Goal: Information Seeking & Learning: Learn about a topic

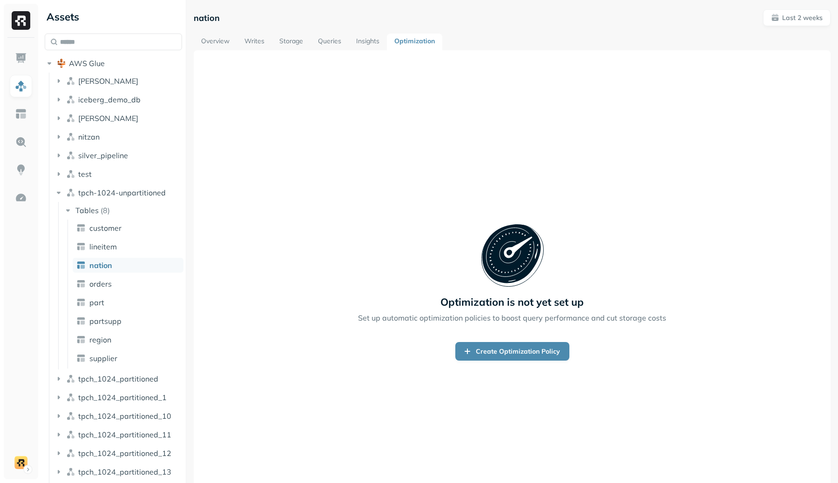
scroll to position [24, 0]
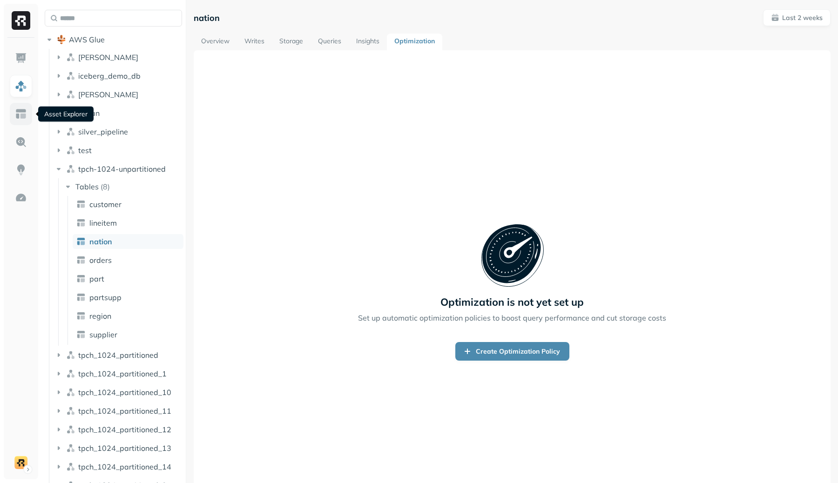
click at [27, 121] on link at bounding box center [21, 114] width 22 height 22
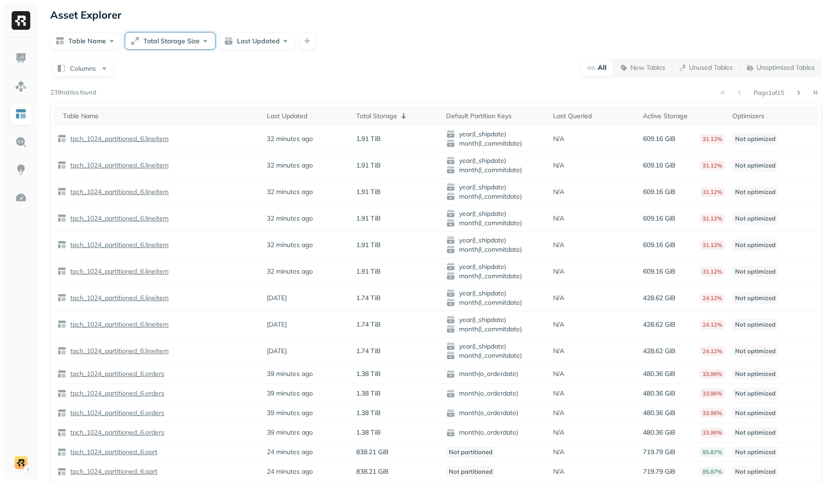
click at [167, 41] on button "Total Storage Size" at bounding box center [170, 41] width 90 height 17
click at [645, 70] on p "New Tables" at bounding box center [647, 67] width 35 height 9
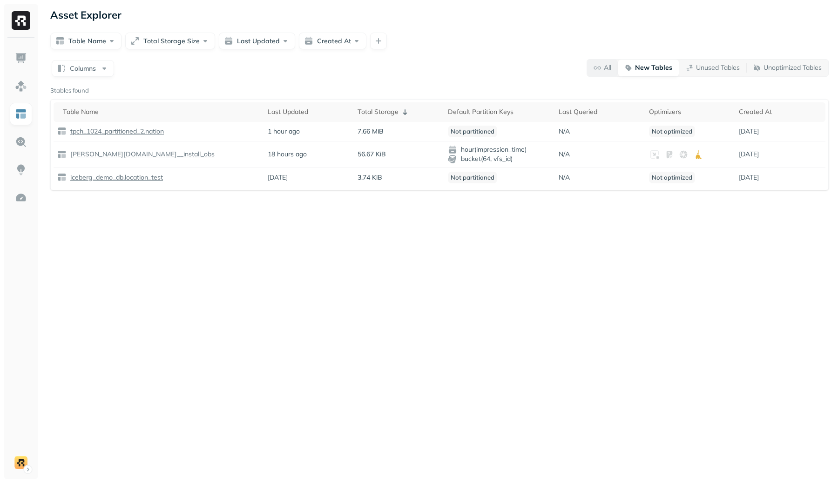
click at [597, 69] on span "All" at bounding box center [602, 67] width 18 height 9
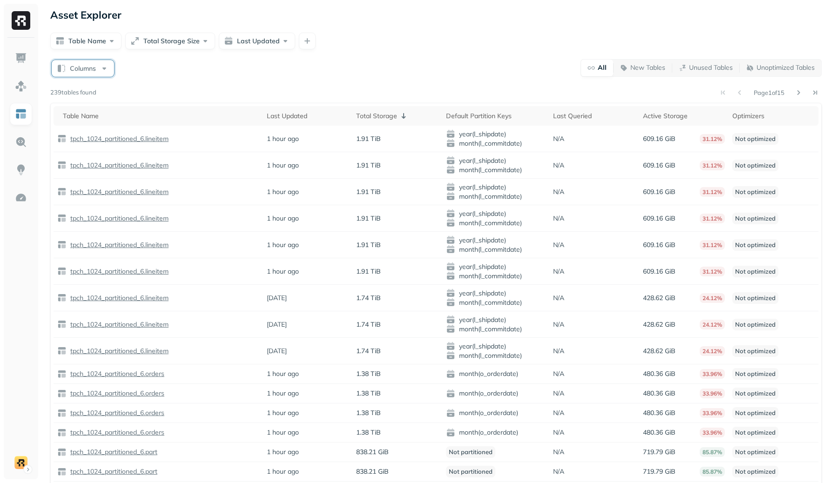
click at [81, 72] on button "Columns" at bounding box center [83, 68] width 62 height 17
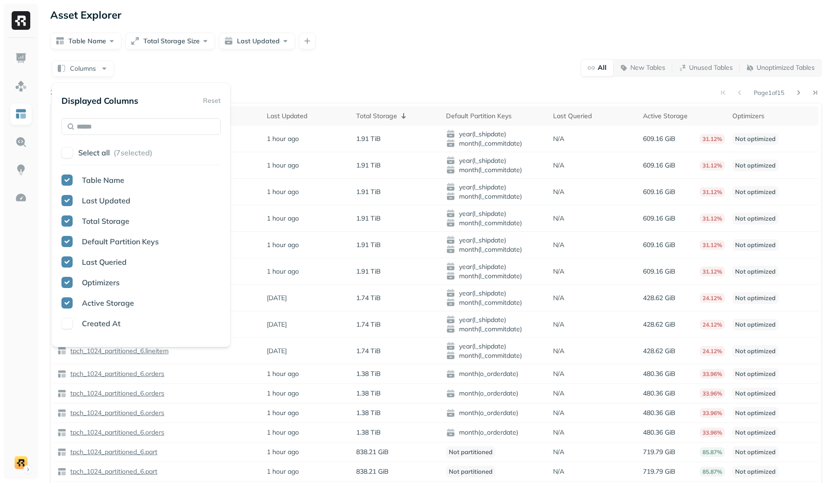
click at [376, 62] on div "Columns All New Tables Unused Tables Unoptimized Tables" at bounding box center [435, 68] width 771 height 18
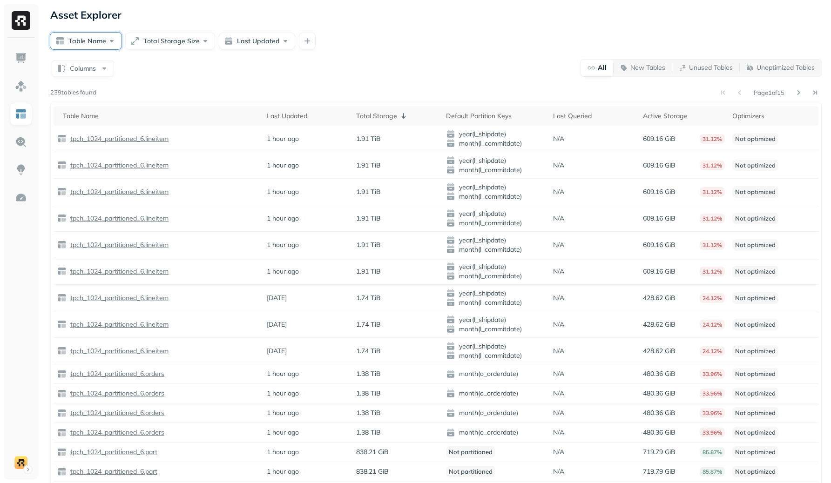
click at [115, 40] on button "Table Name" at bounding box center [85, 41] width 71 height 17
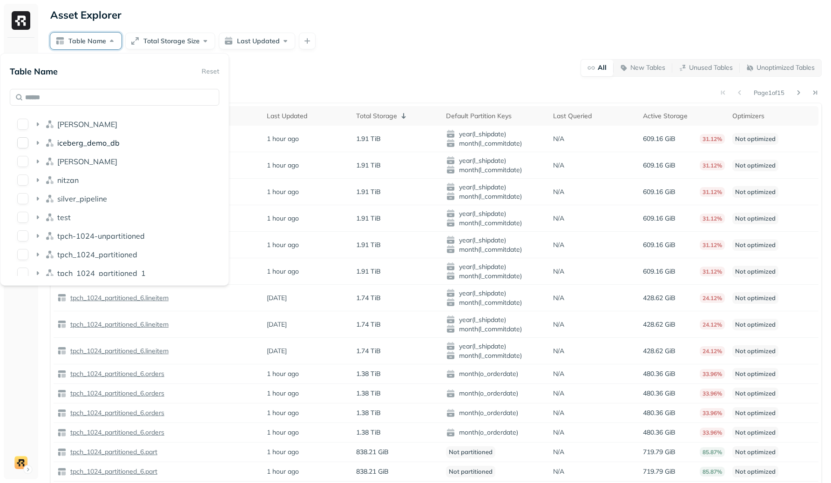
click at [40, 143] on icon at bounding box center [37, 142] width 9 height 9
click at [414, 77] on div "Columns All New Tables Unused Tables Unoptimized Tables Page 1 of 15 239 tables…" at bounding box center [435, 281] width 771 height 445
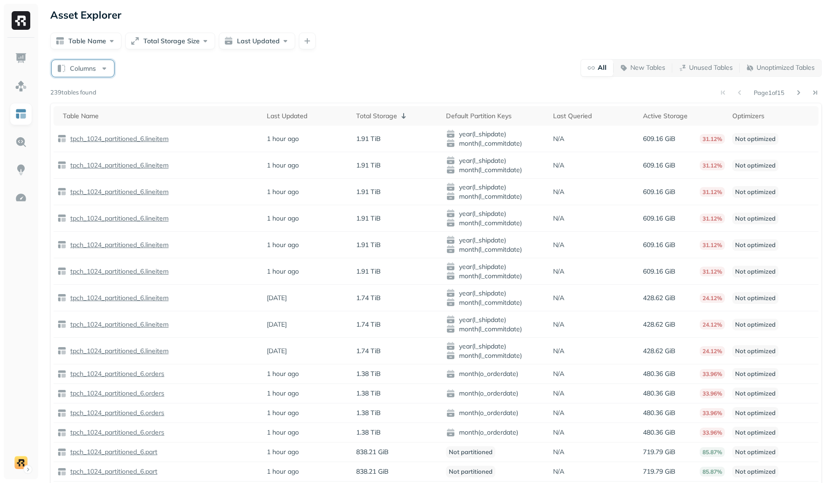
click at [65, 69] on button "Columns" at bounding box center [83, 68] width 62 height 17
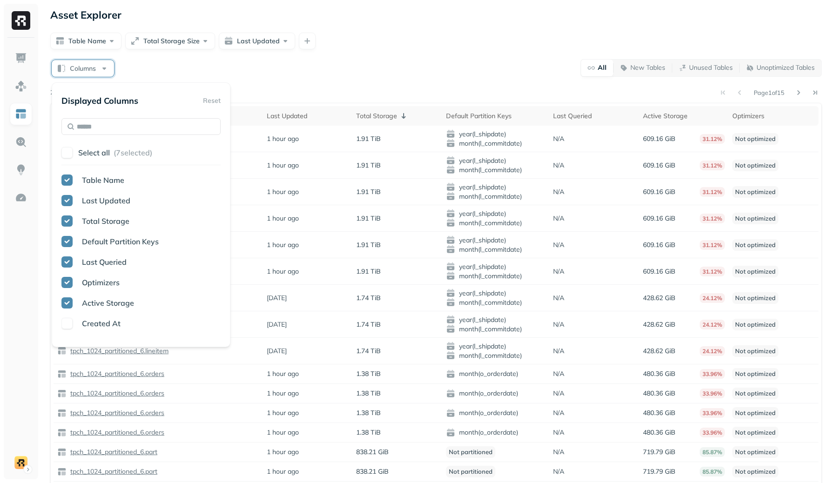
click at [65, 69] on button "Columns" at bounding box center [83, 68] width 62 height 17
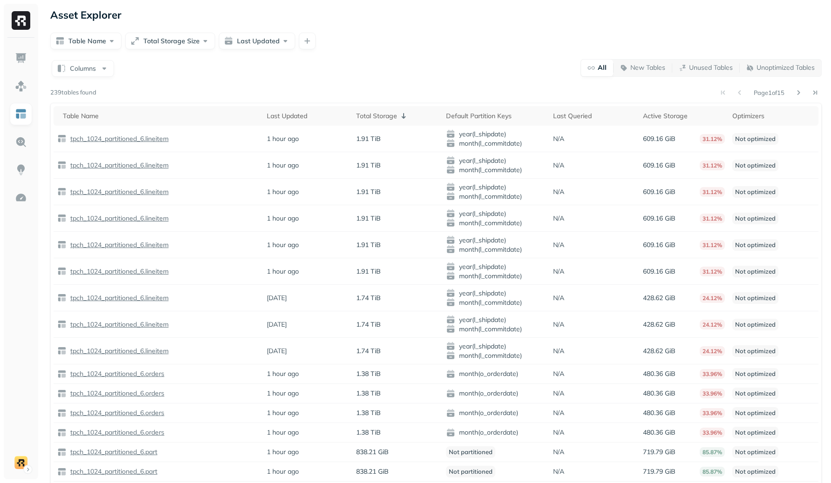
click at [259, 73] on div "Columns All New Tables Unused Tables Unoptimized Tables" at bounding box center [435, 68] width 771 height 18
click at [315, 37] on div "Table Name Total Storage Size Last Updated" at bounding box center [435, 41] width 771 height 17
click at [312, 39] on div "Table Name Total Storage Size Last Updated" at bounding box center [435, 41] width 771 height 17
click at [309, 40] on button "button" at bounding box center [307, 41] width 17 height 17
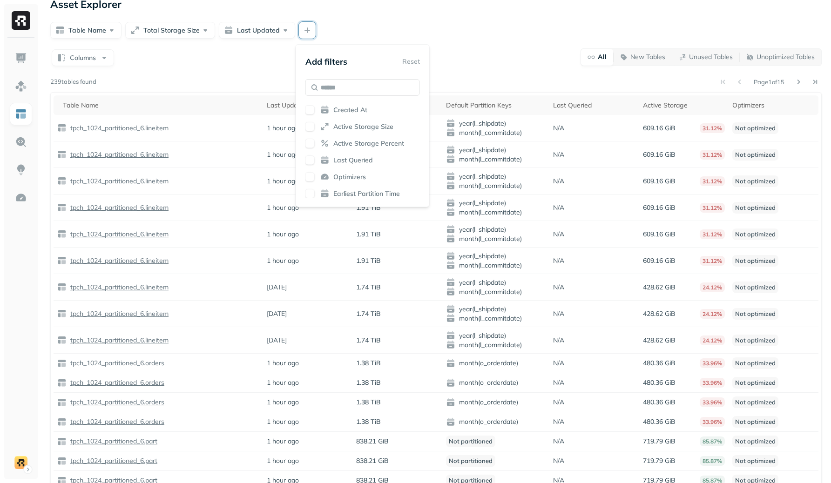
scroll to position [10, 0]
click at [557, 21] on form "Table Name Total Storage Size Last Updated" at bounding box center [435, 30] width 771 height 19
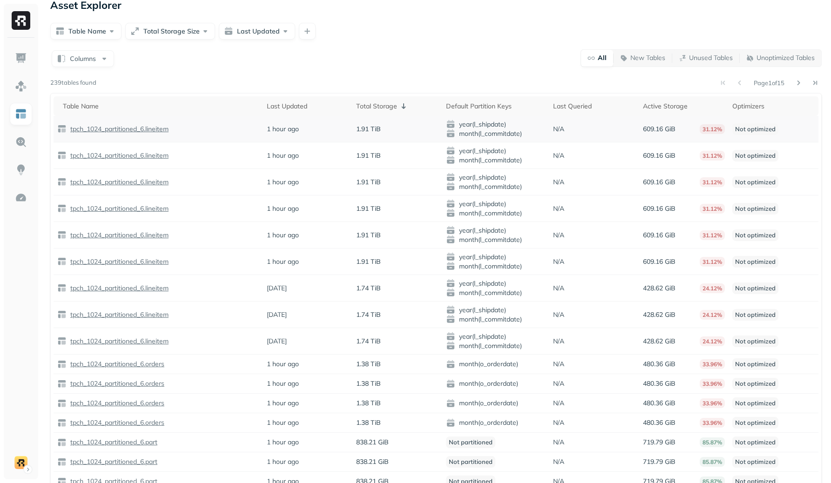
click at [143, 127] on p "tpch_1024_partitioned_6.lineitem" at bounding box center [118, 129] width 100 height 9
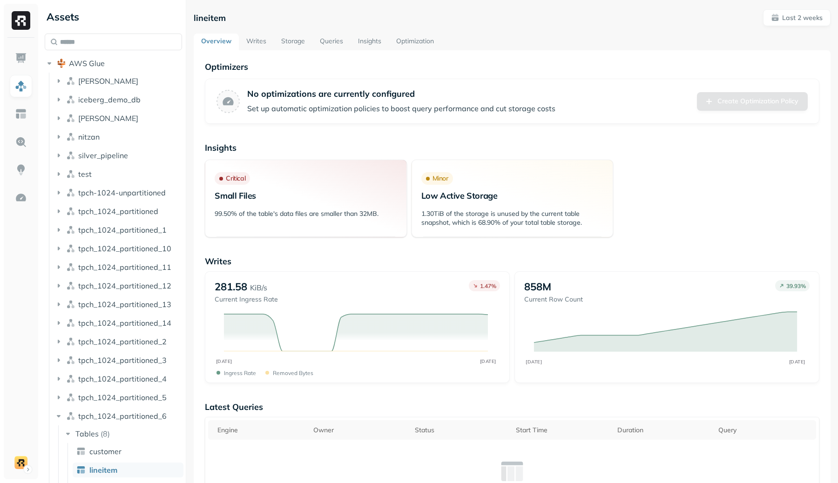
click at [253, 40] on link "Writes" at bounding box center [256, 42] width 35 height 17
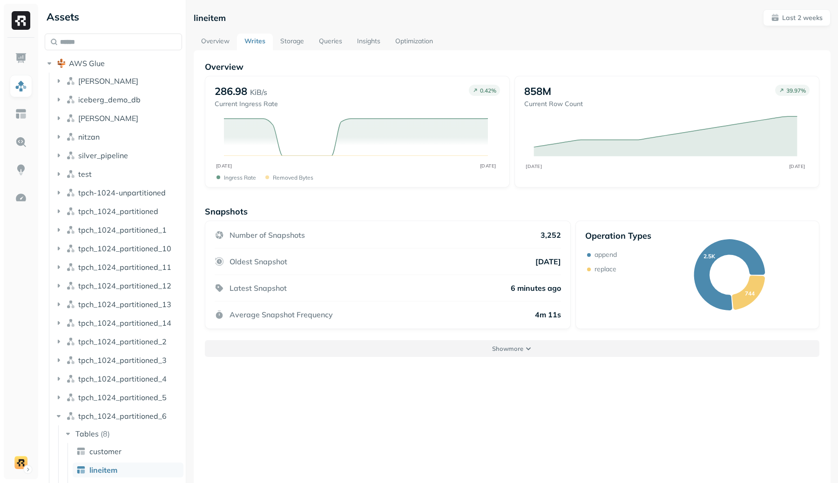
click at [492, 342] on button "Show more" at bounding box center [512, 348] width 614 height 17
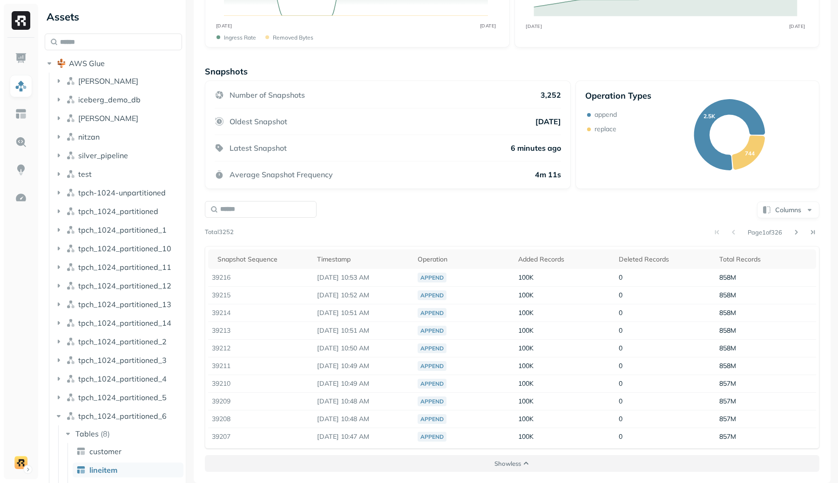
click at [521, 463] on button "Show less" at bounding box center [512, 463] width 614 height 17
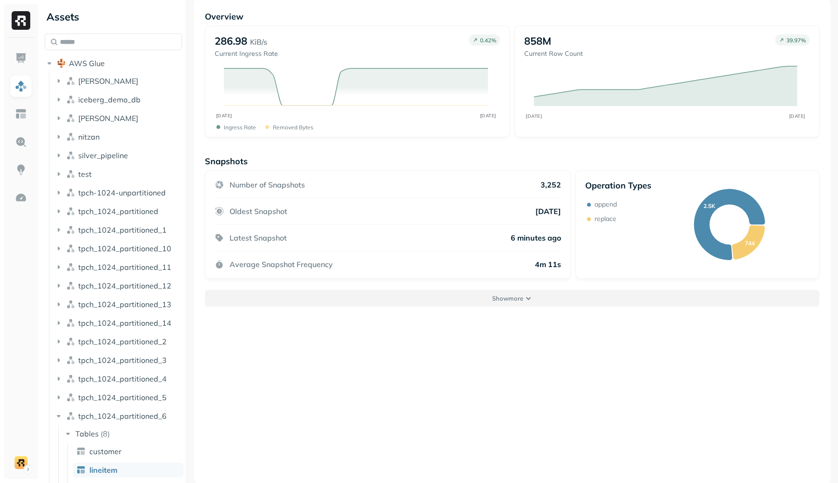
click at [527, 305] on button "Show more" at bounding box center [512, 298] width 614 height 17
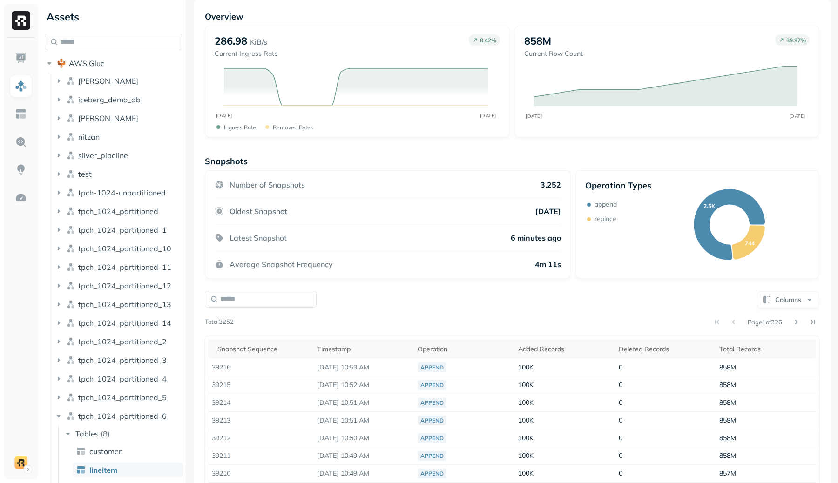
scroll to position [140, 0]
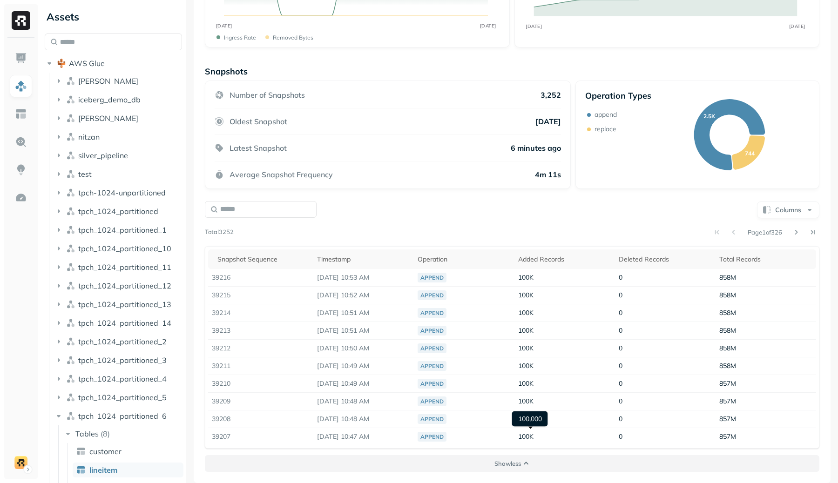
click at [528, 469] on button "Show less" at bounding box center [512, 463] width 614 height 17
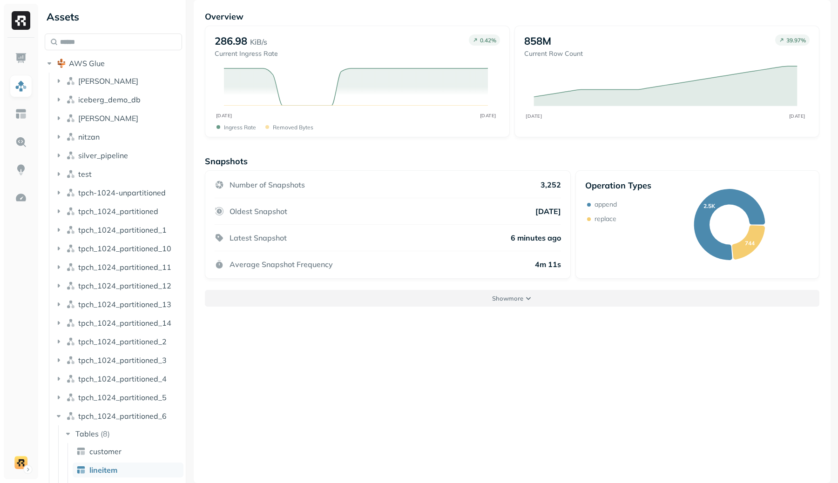
scroll to position [50, 0]
click at [520, 293] on button "Show more" at bounding box center [512, 298] width 614 height 17
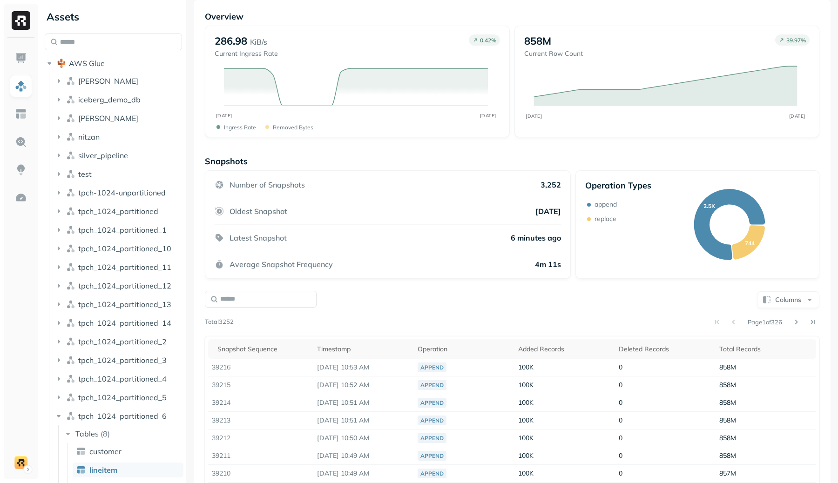
scroll to position [140, 0]
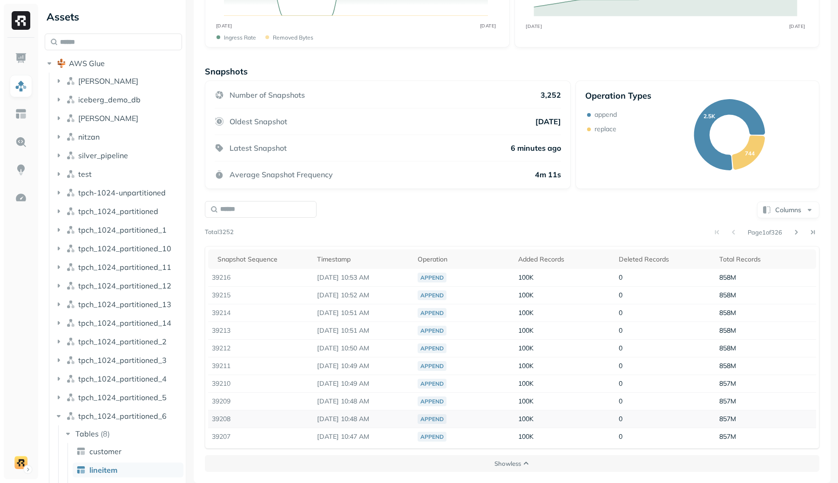
click at [343, 423] on p "Aug 21, 2025 10:48 AM" at bounding box center [363, 419] width 93 height 9
click at [538, 376] on td "100K" at bounding box center [564, 384] width 101 height 18
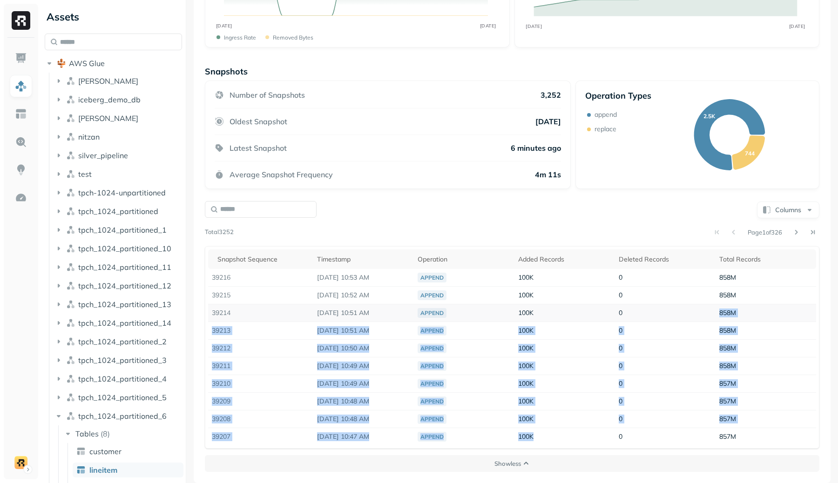
drag, startPoint x: 621, startPoint y: 438, endPoint x: 624, endPoint y: 311, distance: 126.6
click at [624, 311] on tbody "39216 Aug 21, 2025 10:53 AM append 100K 0 858M 39215 Aug 21, 2025 10:52 AM appe…" at bounding box center [512, 357] width 608 height 176
click at [624, 310] on td "0" at bounding box center [665, 313] width 101 height 18
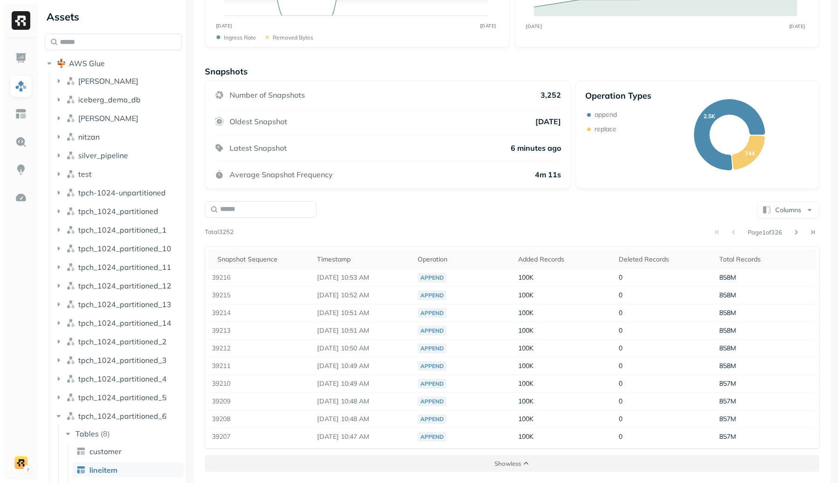
click at [476, 460] on button "Show less" at bounding box center [512, 463] width 614 height 17
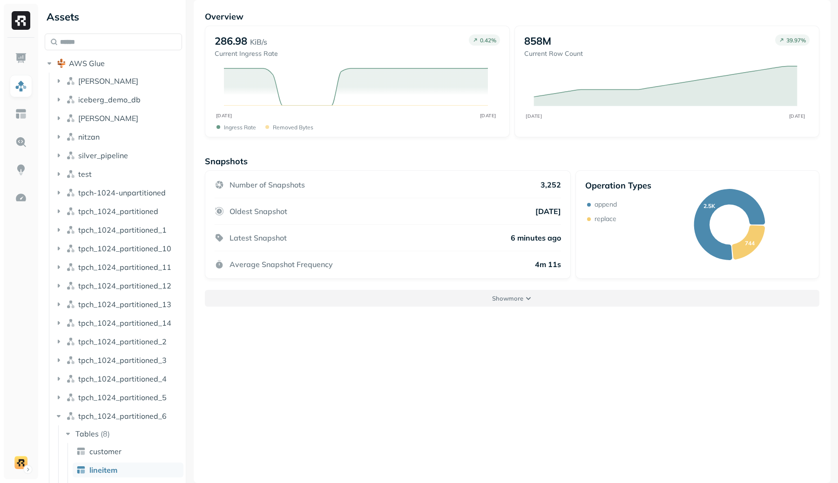
click at [529, 298] on button "Show more" at bounding box center [512, 298] width 614 height 17
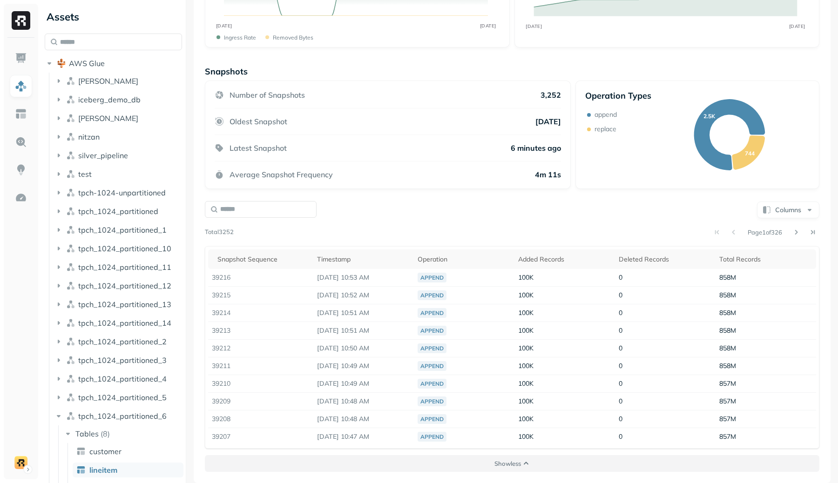
click at [521, 461] on button "Show less" at bounding box center [512, 463] width 614 height 17
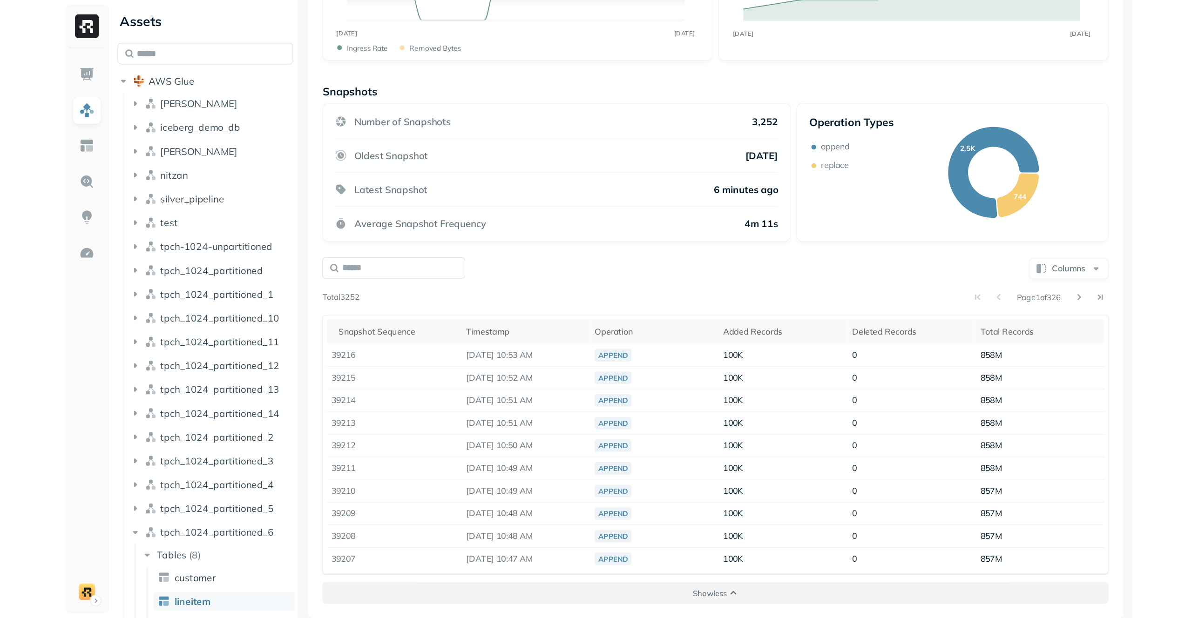
scroll to position [50, 0]
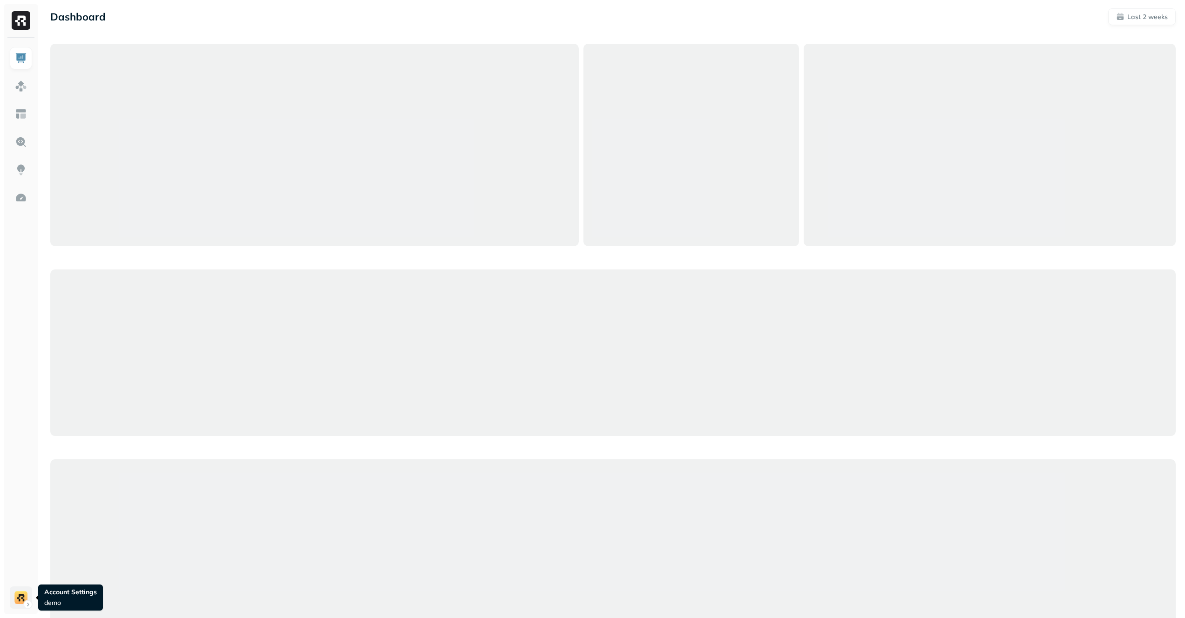
click at [22, 595] on html "Dashboard Last 2 weeks Query Performance AUG 07 AUG 21 Queries 577 P90 Duration…" at bounding box center [592, 542] width 1185 height 1085
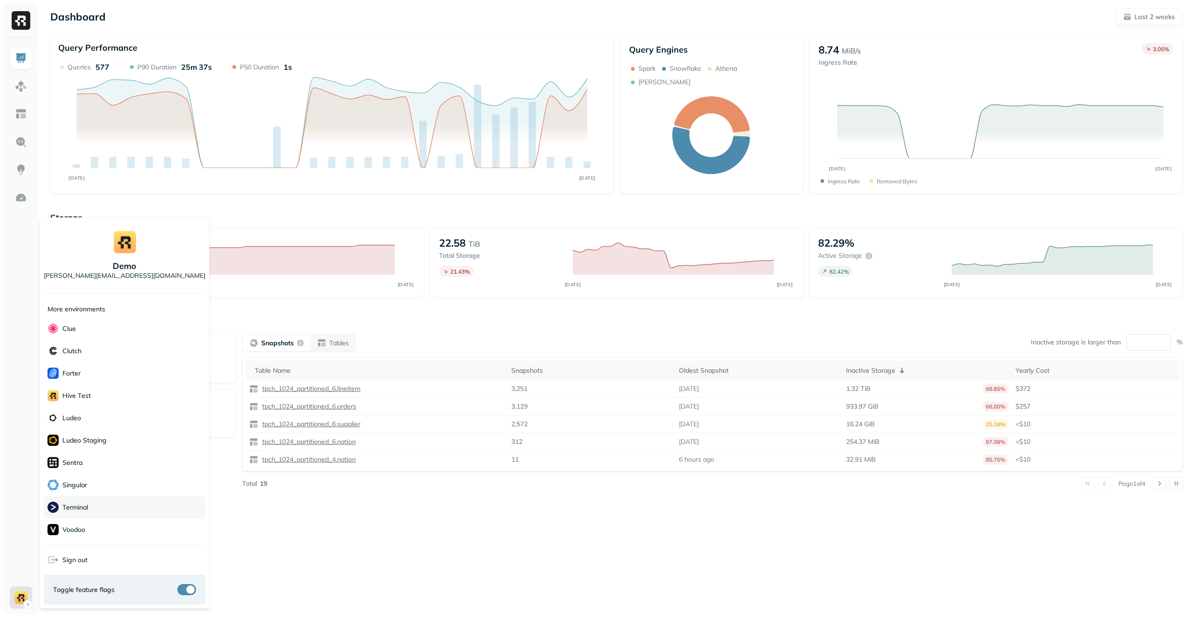
click at [105, 507] on div "Terminal" at bounding box center [125, 507] width 162 height 22
